Goal: Information Seeking & Learning: Learn about a topic

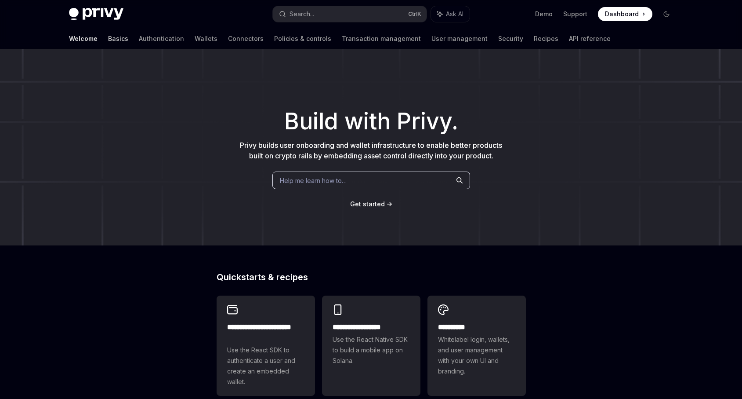
click at [108, 40] on link "Basics" at bounding box center [118, 38] width 20 height 21
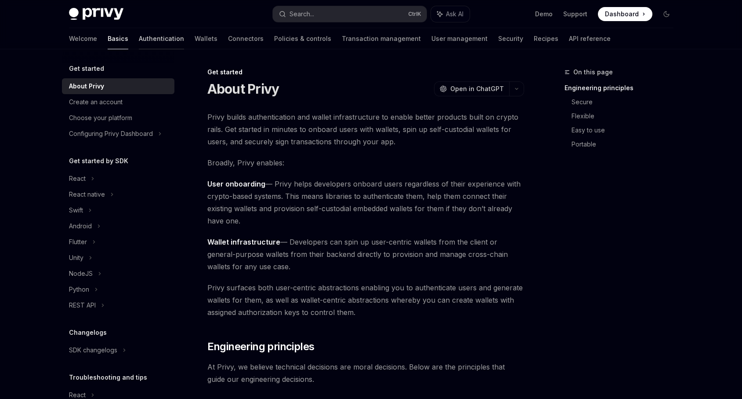
click at [139, 37] on link "Authentication" at bounding box center [161, 38] width 45 height 21
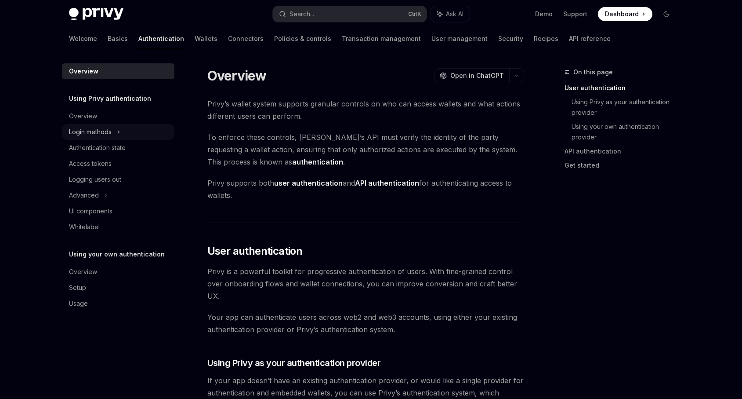
click at [128, 129] on div "Login methods" at bounding box center [118, 132] width 113 height 16
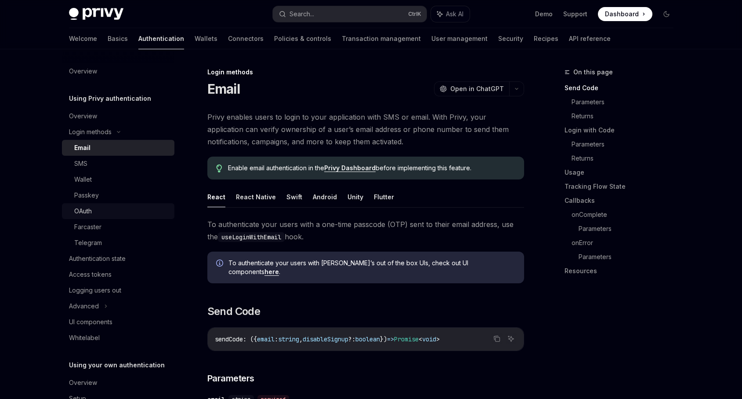
click at [115, 207] on div "OAuth" at bounding box center [121, 211] width 95 height 11
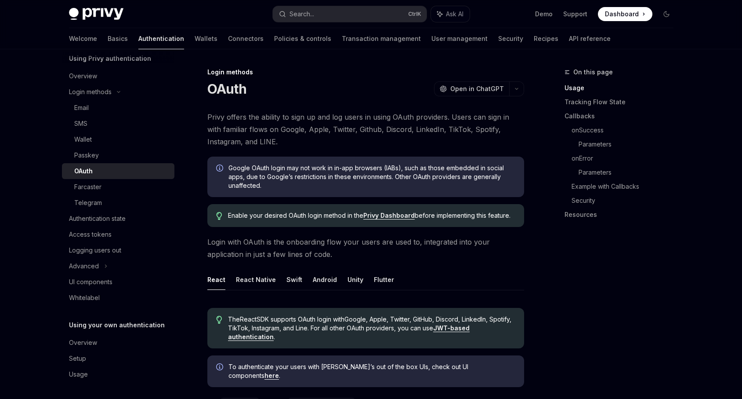
scroll to position [41, 0]
click at [123, 214] on div "Authentication state" at bounding box center [97, 217] width 57 height 11
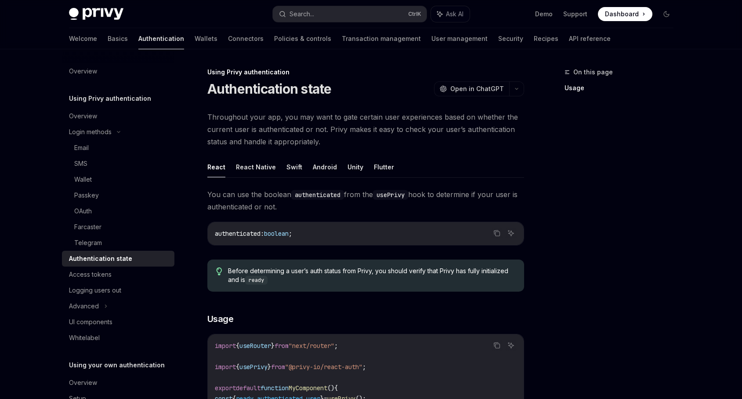
click at [124, 97] on h5 "Using Privy authentication" at bounding box center [110, 98] width 82 height 11
click at [114, 119] on div "Overview" at bounding box center [119, 116] width 100 height 11
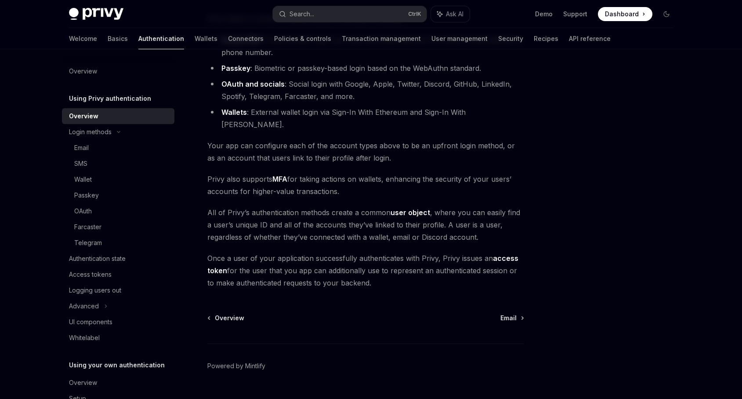
scroll to position [122, 0]
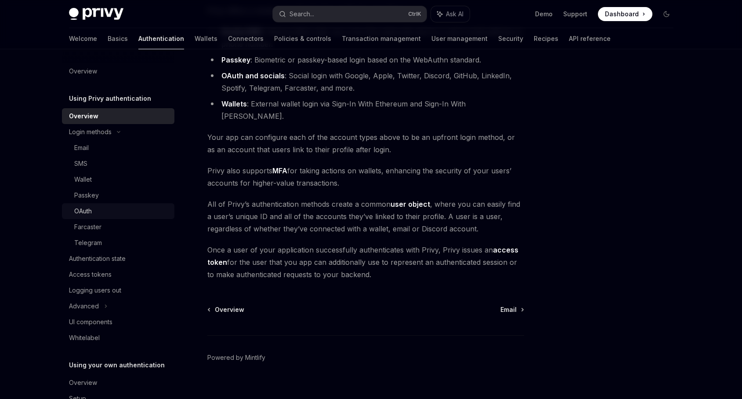
click at [120, 205] on link "OAuth" at bounding box center [118, 211] width 113 height 16
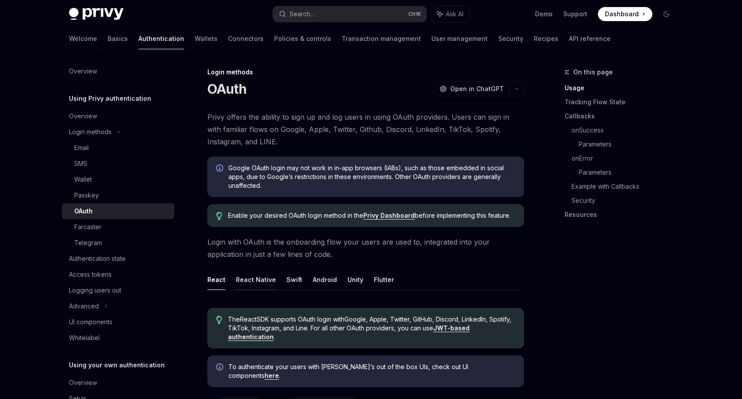
click at [256, 282] on button "React Native" at bounding box center [256, 279] width 40 height 21
type textarea "*"
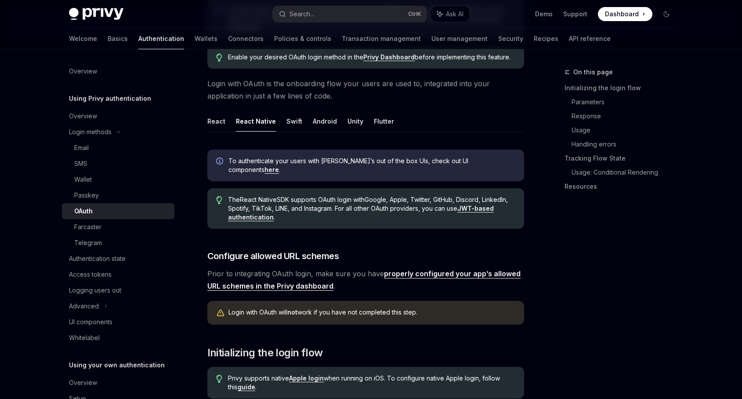
scroll to position [211, 0]
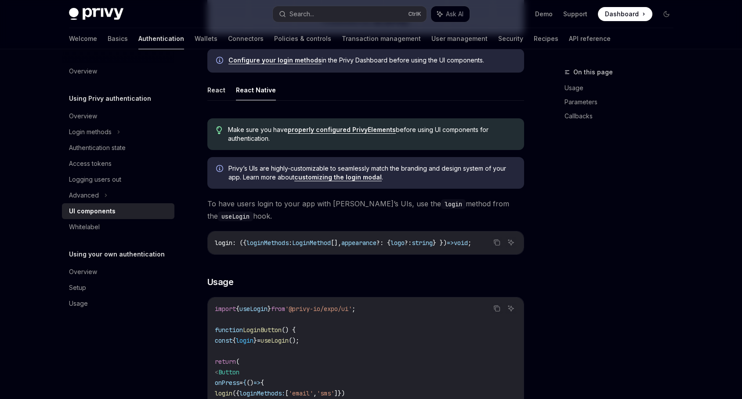
scroll to position [429, 0]
